Goal: Information Seeking & Learning: Find specific fact

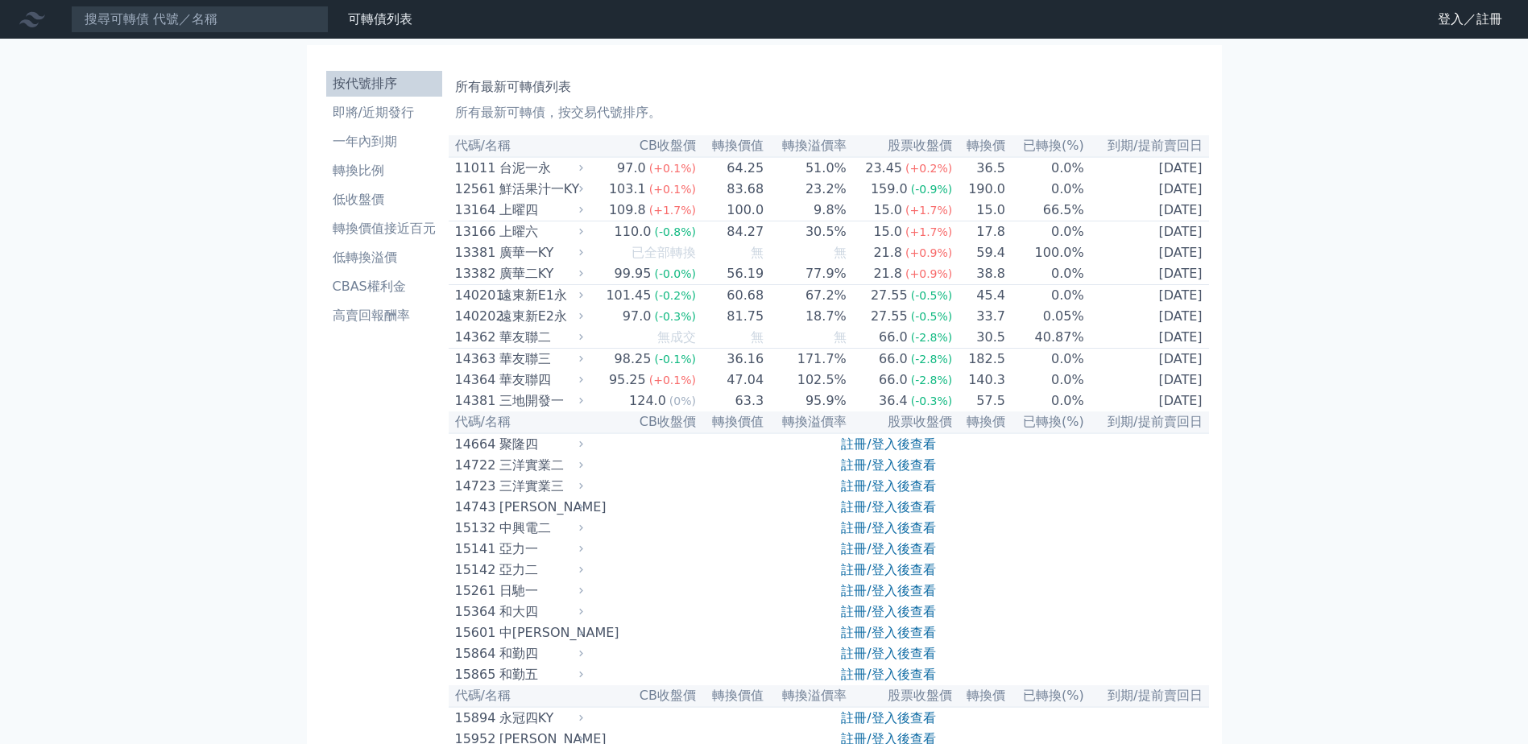
click at [288, 35] on nav "可轉債列表 財務數據 可轉債列表 財務數據 登入／註冊 登入／註冊" at bounding box center [764, 19] width 1528 height 39
click at [248, 29] on input at bounding box center [200, 19] width 258 height 27
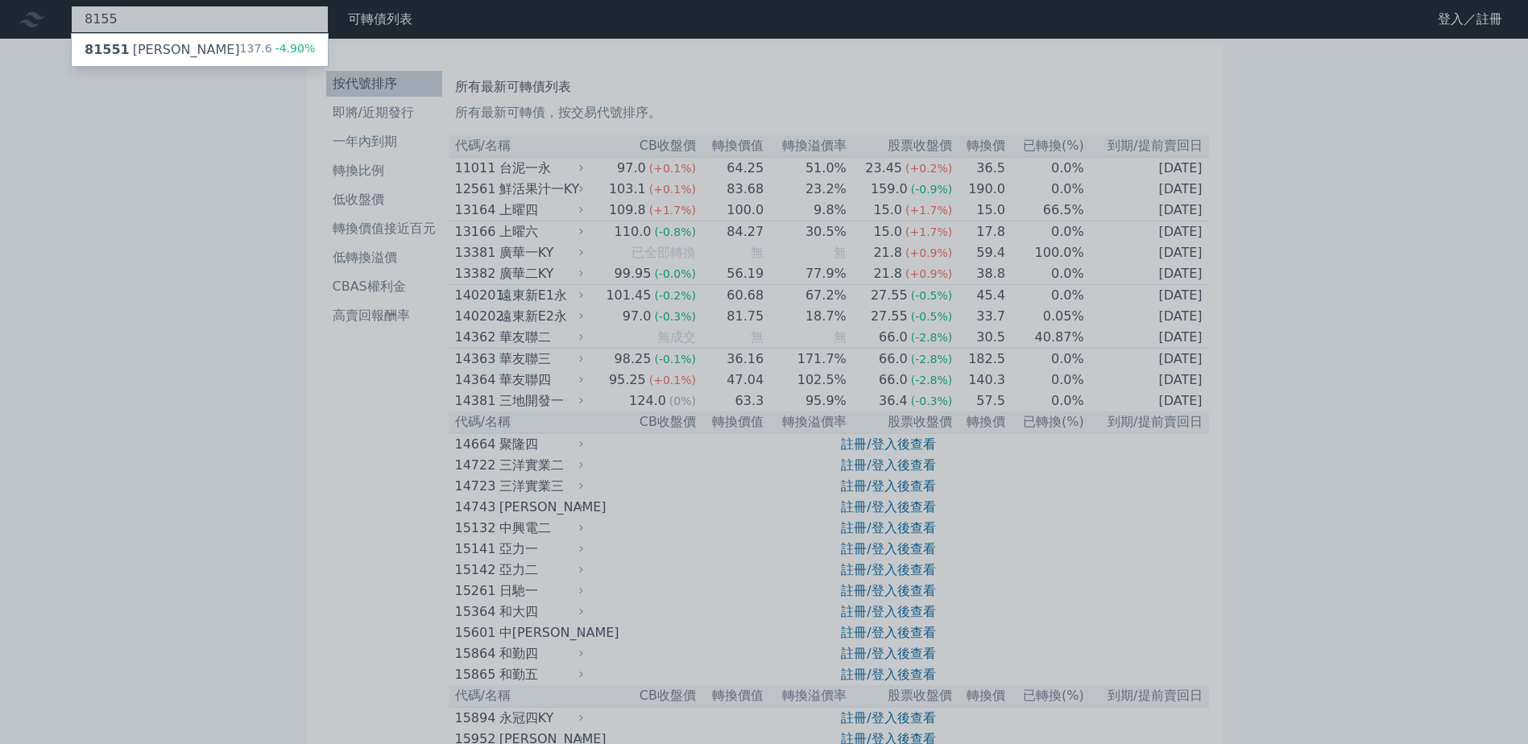
type input "8155"
click at [244, 35] on div "81551 博智一 137.6 -4.90%" at bounding box center [200, 50] width 256 height 32
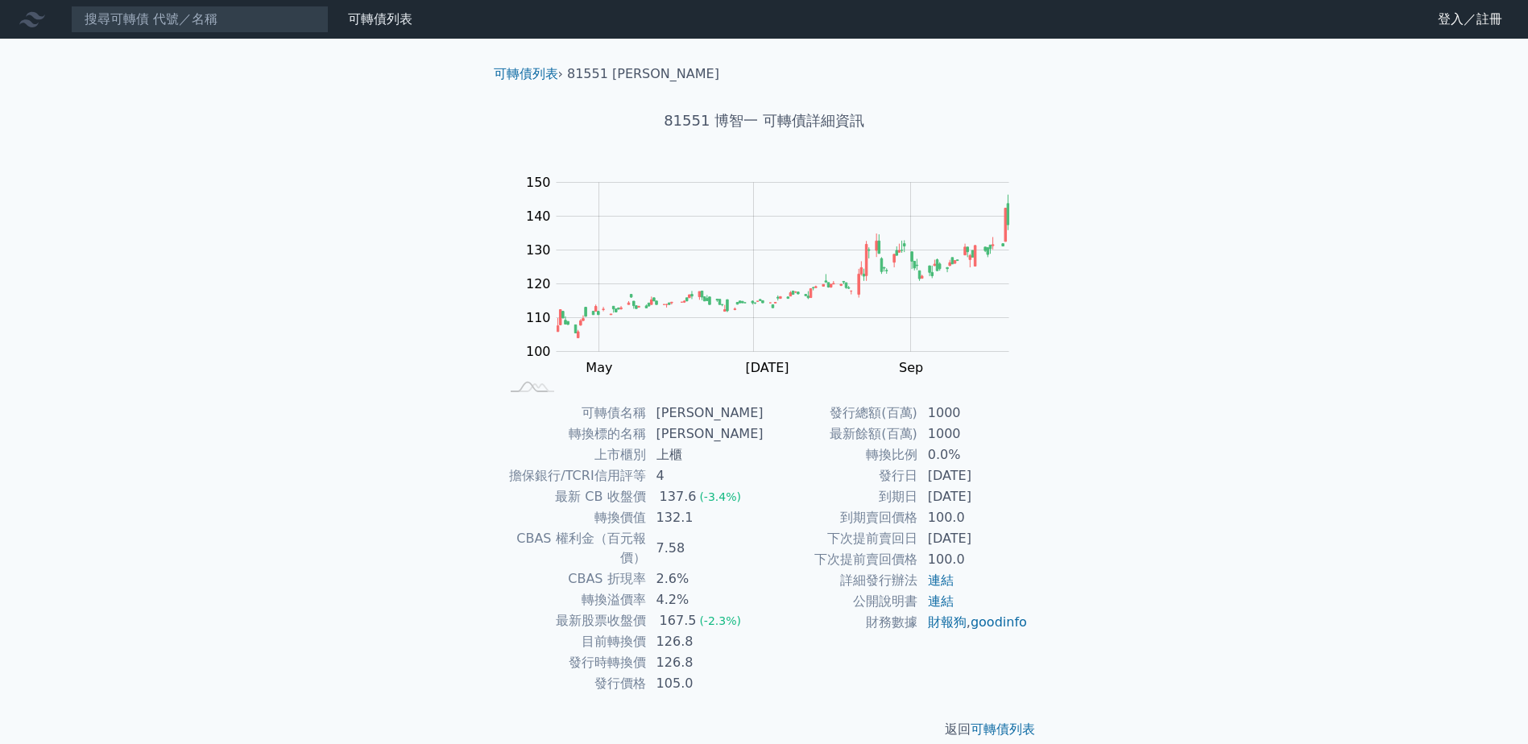
click at [13, 22] on div at bounding box center [36, 19] width 52 height 26
click at [27, 30] on icon at bounding box center [32, 19] width 26 height 26
click at [30, 25] on icon at bounding box center [32, 19] width 26 height 15
